Goal: Task Accomplishment & Management: Use online tool/utility

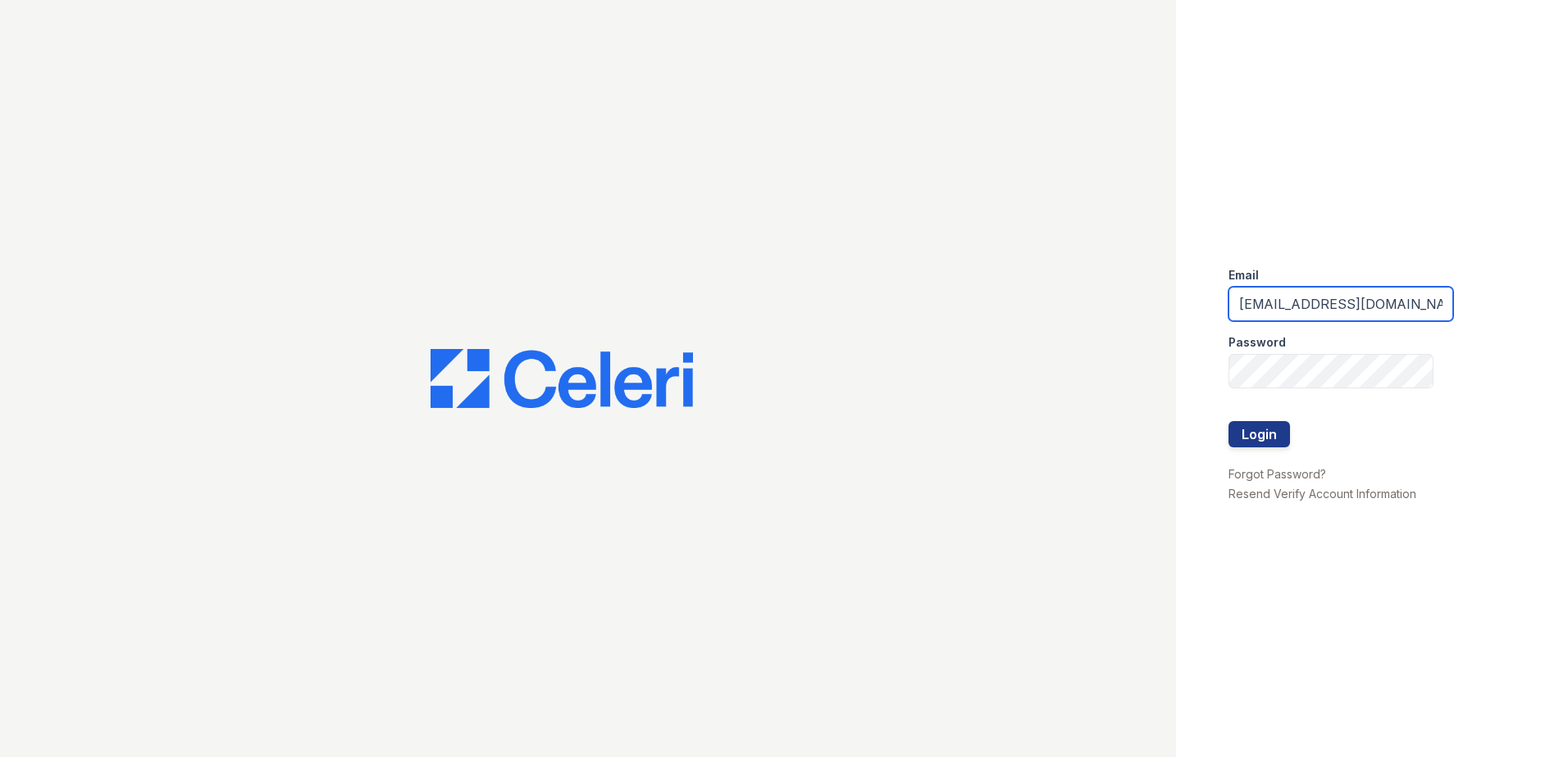
click at [1343, 304] on input "[EMAIL_ADDRESS][DOMAIN_NAME]" at bounding box center [1341, 304] width 225 height 35
click at [1343, 304] on input "bfischer" at bounding box center [1341, 304] width 225 height 35
type input "bfischer@trinity-pm.com"
click at [1228, 421] on button "Login" at bounding box center [1259, 434] width 61 height 26
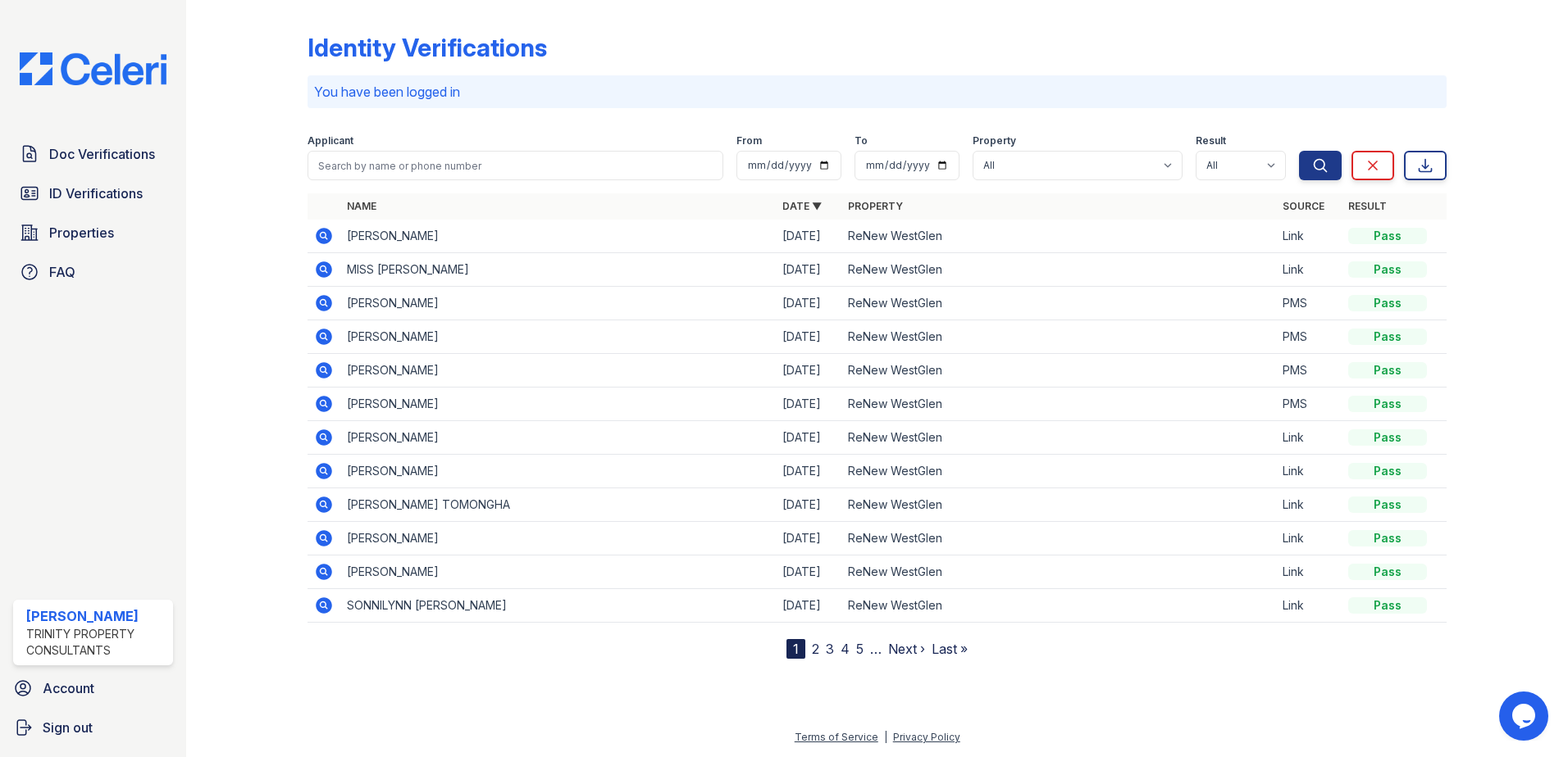
click at [323, 334] on icon at bounding box center [323, 337] width 20 height 20
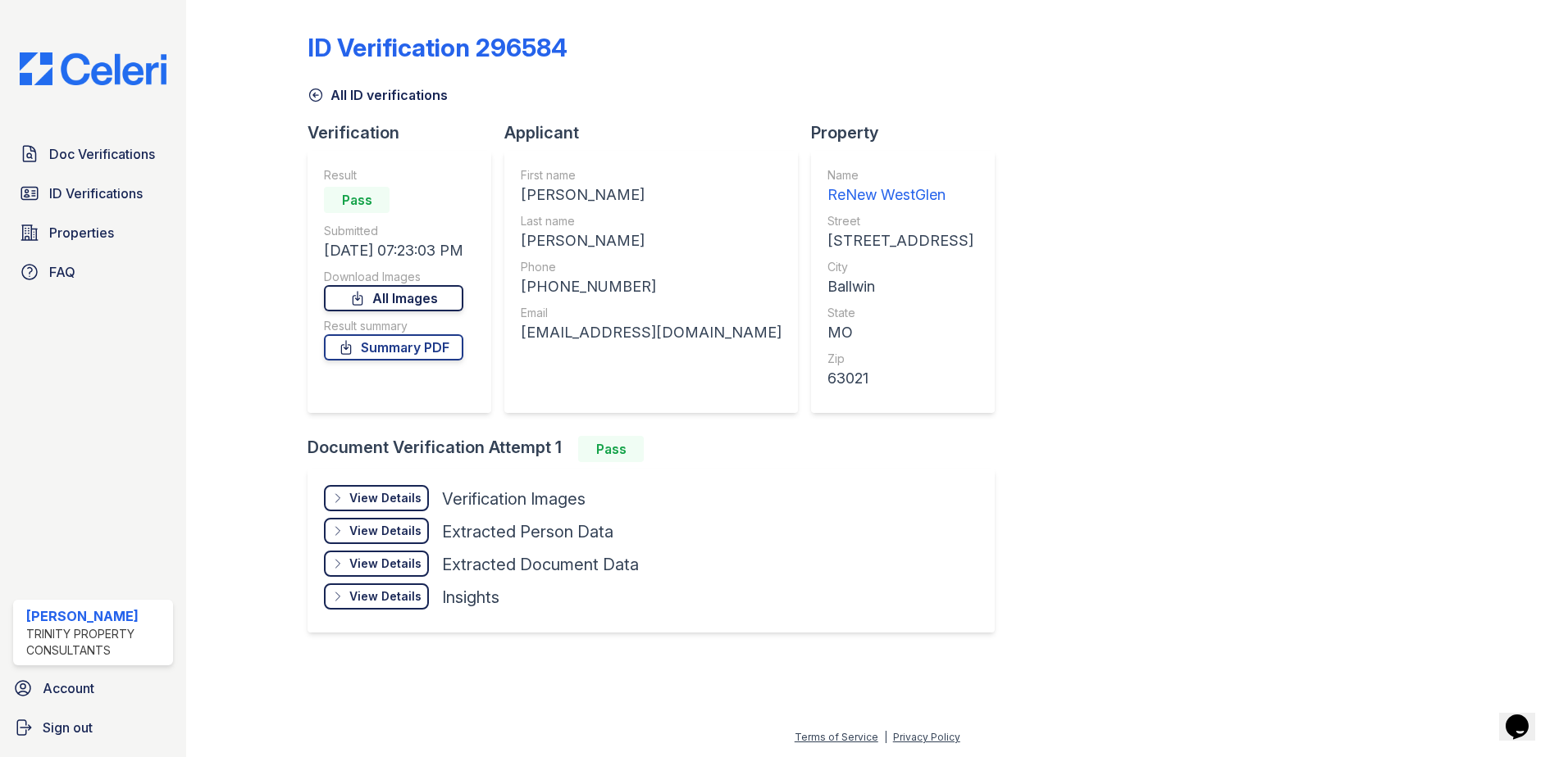
click at [374, 300] on link "All Images" at bounding box center [392, 297] width 139 height 26
click at [378, 349] on link "Summary PDF" at bounding box center [392, 347] width 139 height 26
